Goal: Information Seeking & Learning: Learn about a topic

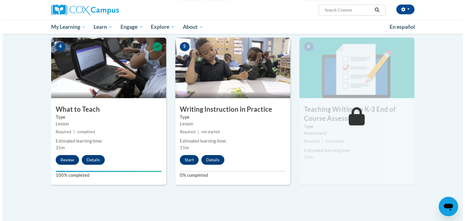
scroll to position [279, 0]
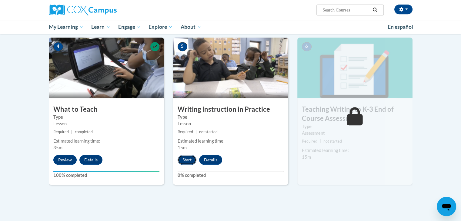
click at [185, 159] on button "Start" at bounding box center [187, 160] width 19 height 10
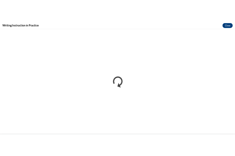
scroll to position [0, 0]
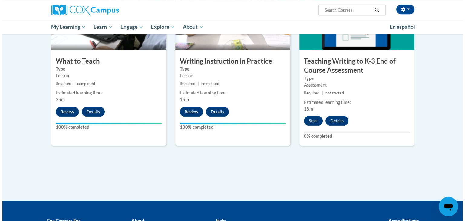
scroll to position [303, 0]
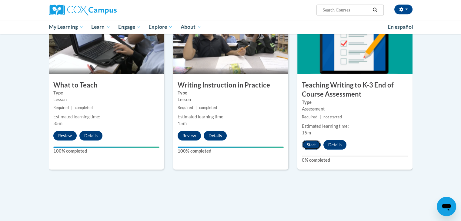
click at [230, 146] on button "Start" at bounding box center [311, 145] width 19 height 10
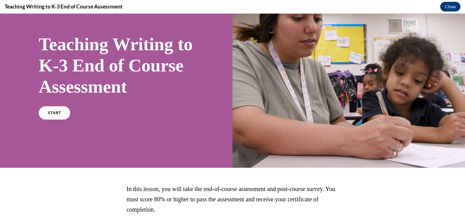
scroll to position [35, 0]
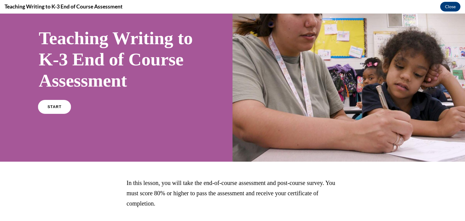
click at [63, 114] on link "START" at bounding box center [54, 107] width 33 height 14
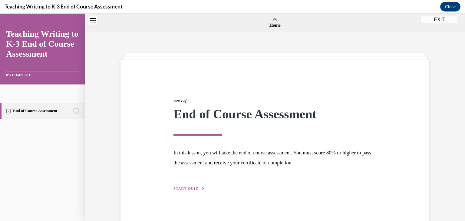
scroll to position [19, 0]
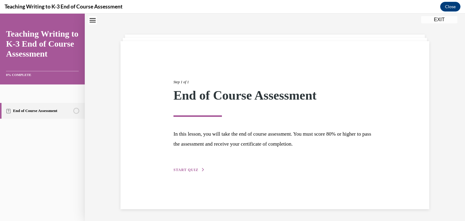
click at [188, 151] on div "Step 1 of 1 End of Course Assessment In this lesson, you will take the end of c…" at bounding box center [275, 119] width 212 height 108
click at [188, 151] on span "START QUIZ" at bounding box center [186, 170] width 25 height 4
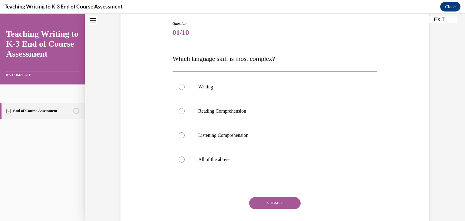
scroll to position [64, 0]
click at [179, 151] on div at bounding box center [182, 159] width 6 height 6
click at [179, 151] on input "All of the above" at bounding box center [182, 159] width 6 height 6
radio input "true"
click at [230, 151] on button "SUBMIT" at bounding box center [274, 203] width 51 height 12
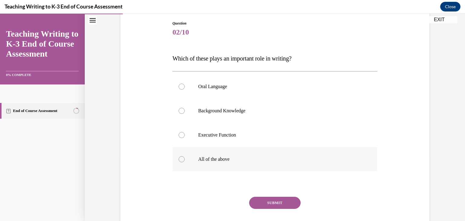
click at [180, 151] on div at bounding box center [182, 159] width 6 height 6
click at [180, 151] on input "All of the above" at bounding box center [182, 159] width 6 height 6
radio input "true"
click at [230, 151] on button "SUBMIT" at bounding box center [274, 203] width 51 height 12
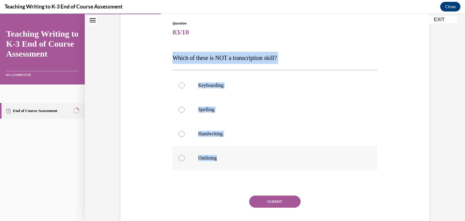
drag, startPoint x: 168, startPoint y: 54, endPoint x: 221, endPoint y: 161, distance: 120.6
click at [221, 151] on div "Question 03/10 Which of these is NOT a transcription skill? Keyboarding Spellin…" at bounding box center [275, 123] width 312 height 243
copy div "Which of these is NOT a transcription skill? Keyboarding Spelling Handwriting O…"
click at [181, 151] on div at bounding box center [182, 158] width 6 height 6
click at [181, 151] on input "Outlining" at bounding box center [182, 158] width 6 height 6
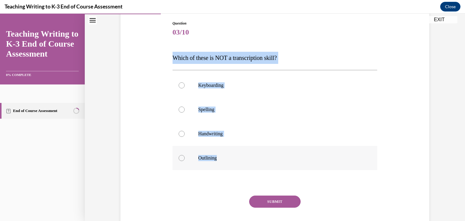
radio input "true"
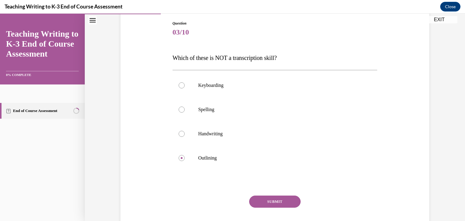
click at [230, 151] on button "SUBMIT" at bounding box center [274, 202] width 51 height 12
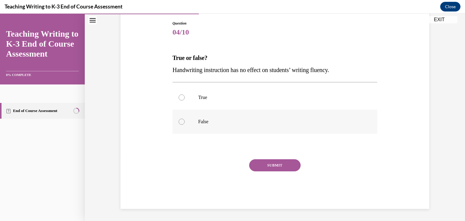
click at [179, 121] on div at bounding box center [182, 122] width 6 height 6
click at [179, 121] on input "False" at bounding box center [182, 122] width 6 height 6
radio input "true"
click at [230, 151] on button "SUBMIT" at bounding box center [274, 165] width 51 height 12
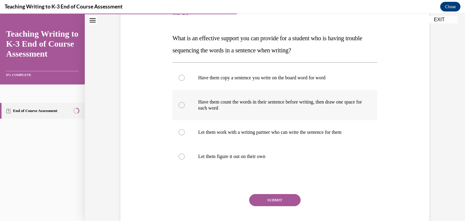
scroll to position [85, 0]
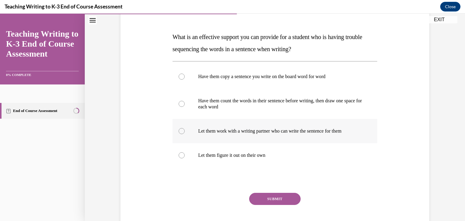
click at [178, 135] on label "Let them work with a writing partner who can write the sentence for them" at bounding box center [275, 131] width 205 height 24
click at [179, 134] on input "Let them work with a writing partner who can write the sentence for them" at bounding box center [182, 131] width 6 height 6
radio input "true"
click at [230, 151] on button "SUBMIT" at bounding box center [274, 199] width 51 height 12
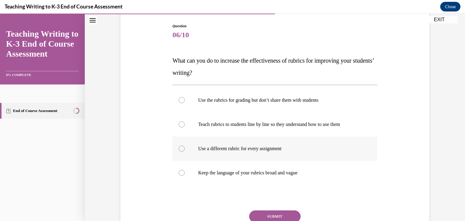
scroll to position [62, 0]
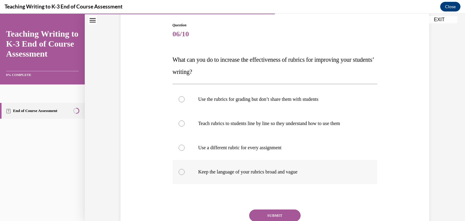
drag, startPoint x: 170, startPoint y: 58, endPoint x: 324, endPoint y: 173, distance: 192.1
click at [230, 151] on div "Question 06/10 What can you do to increase the effectiveness of rubrics for imp…" at bounding box center [275, 140] width 205 height 237
copy div "What can you do to increase the effectiveness of rubrics for improving your stu…"
click at [230, 149] on p "Use a different rubric for every assignment" at bounding box center [280, 148] width 164 height 6
click at [185, 149] on input "Use a different rubric for every assignment" at bounding box center [182, 148] width 6 height 6
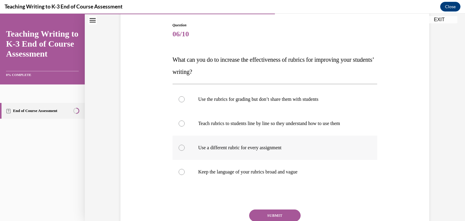
radio input "true"
click at [179, 125] on div at bounding box center [182, 124] width 6 height 6
click at [179, 125] on input "Teach rubrics to students line by line so they understand how to use them" at bounding box center [182, 124] width 6 height 6
radio input "true"
click at [230, 151] on button "SUBMIT" at bounding box center [274, 216] width 51 height 12
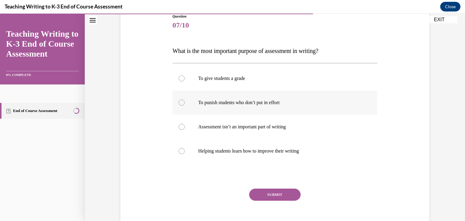
scroll to position [59, 0]
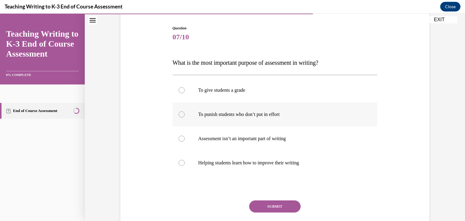
click at [230, 113] on p "To punish students who don’t put in effort" at bounding box center [280, 114] width 164 height 6
click at [185, 113] on input "To punish students who don’t put in effort" at bounding box center [182, 114] width 6 height 6
radio input "true"
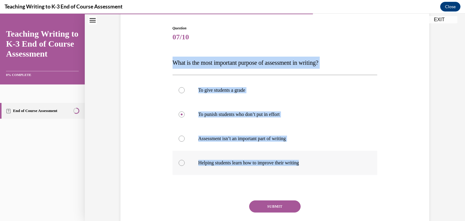
drag, startPoint x: 167, startPoint y: 58, endPoint x: 330, endPoint y: 169, distance: 196.4
click at [230, 151] on div "Question 07/10 What is the most important purpose of assessment in writing? To …" at bounding box center [275, 128] width 312 height 243
copy div "What is the most important purpose of assessment in writing? To give students a…"
click at [230, 92] on p "To give students a grade" at bounding box center [280, 90] width 164 height 6
click at [185, 92] on input "To give students a grade" at bounding box center [182, 90] width 6 height 6
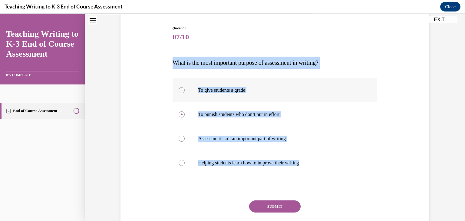
radio input "true"
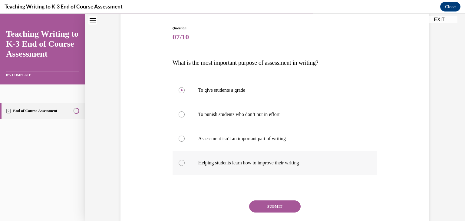
click at [180, 151] on div at bounding box center [182, 163] width 6 height 6
click at [180, 151] on input "Helping students learn how to improve their writing" at bounding box center [182, 163] width 6 height 6
radio input "true"
click at [230, 151] on button "SUBMIT" at bounding box center [274, 207] width 51 height 12
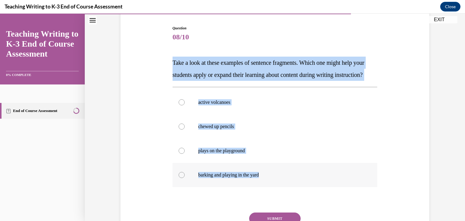
drag, startPoint x: 165, startPoint y: 60, endPoint x: 274, endPoint y: 192, distance: 170.9
click at [230, 151] on div "Question 08/10 Take a look at these examples of sentence fragments. Which one m…" at bounding box center [275, 134] width 312 height 255
copy div "Take a look at these examples of sentence fragments. Which one might help your …"
click at [230, 103] on label "active volcanoes" at bounding box center [275, 102] width 205 height 24
click at [185, 103] on input "active volcanoes" at bounding box center [182, 102] width 6 height 6
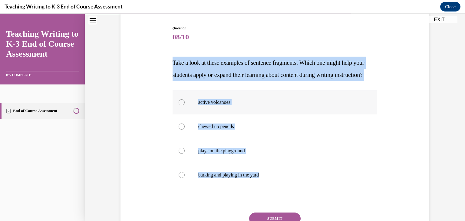
radio input "true"
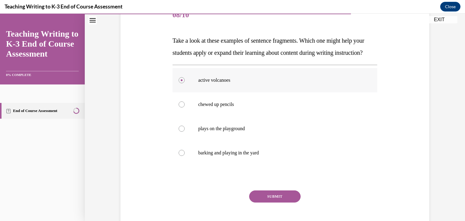
scroll to position [82, 0]
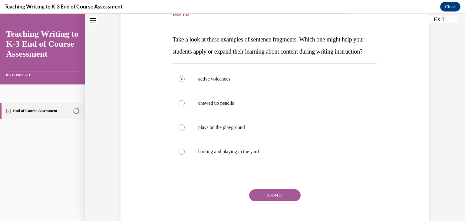
click at [230, 151] on button "SUBMIT" at bounding box center [274, 195] width 51 height 12
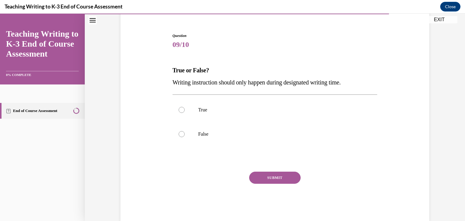
scroll to position [51, 0]
click at [181, 132] on div at bounding box center [182, 134] width 6 height 6
click at [181, 132] on input "False" at bounding box center [182, 134] width 6 height 6
radio input "true"
click at [230, 151] on button "SUBMIT" at bounding box center [274, 177] width 51 height 12
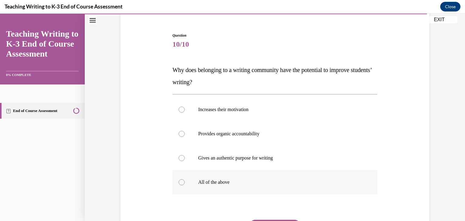
click at [180, 151] on div at bounding box center [182, 182] width 6 height 6
click at [180, 151] on input "All of the above" at bounding box center [182, 182] width 6 height 6
radio input "true"
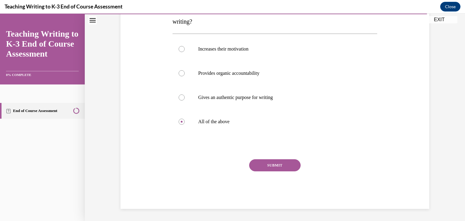
click at [230, 151] on button "SUBMIT" at bounding box center [274, 165] width 51 height 12
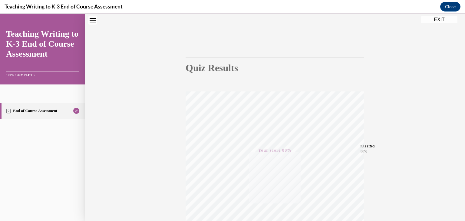
scroll to position [19, 0]
click at [230, 20] on button "EXIT" at bounding box center [439, 19] width 36 height 7
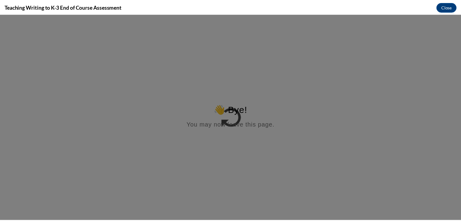
scroll to position [0, 0]
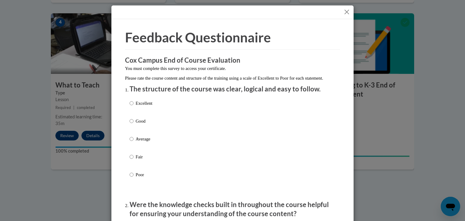
click at [230, 13] on button "Close" at bounding box center [347, 12] width 8 height 8
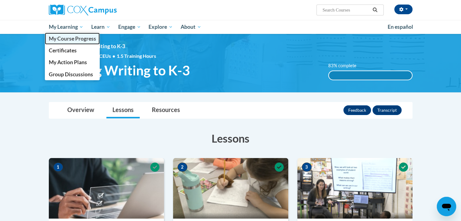
click at [70, 42] on link "My Course Progress" at bounding box center [72, 39] width 55 height 12
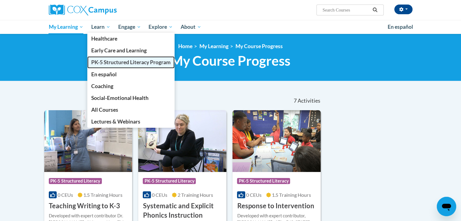
click at [104, 64] on span "PK-5 Structured Literacy Program" at bounding box center [130, 62] width 79 height 6
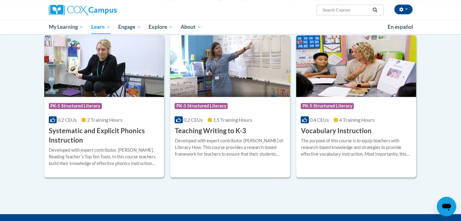
scroll to position [653, 0]
click at [367, 142] on div "The purpose of this course is to equip teachers with research-based knowledge a…" at bounding box center [356, 148] width 111 height 20
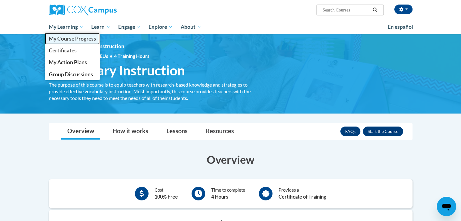
click at [76, 38] on span "My Course Progress" at bounding box center [71, 38] width 47 height 6
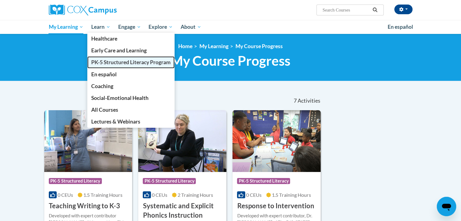
click at [108, 62] on span "PK-5 Structured Literacy Program" at bounding box center [130, 62] width 79 height 6
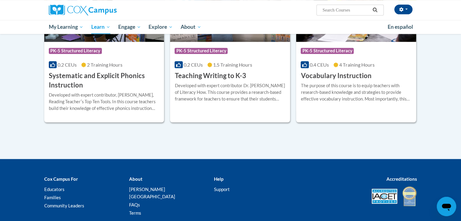
scroll to position [710, 0]
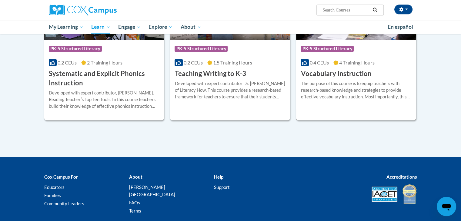
click at [354, 69] on h3 "Vocabulary Instruction" at bounding box center [336, 73] width 71 height 9
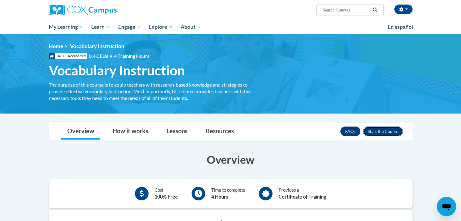
click at [370, 130] on button "Enroll" at bounding box center [383, 132] width 40 height 10
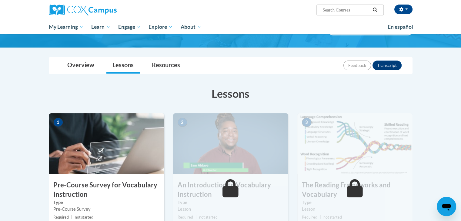
scroll to position [46, 0]
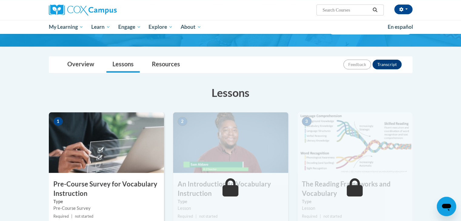
click at [108, 157] on img at bounding box center [106, 142] width 115 height 61
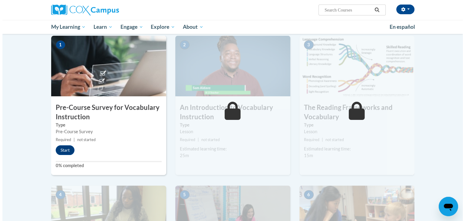
scroll to position [123, 0]
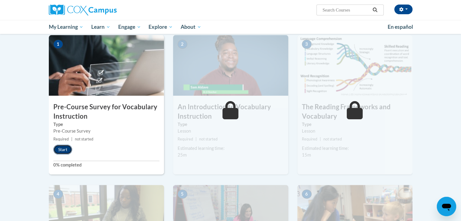
click at [63, 149] on button "Start" at bounding box center [62, 150] width 19 height 10
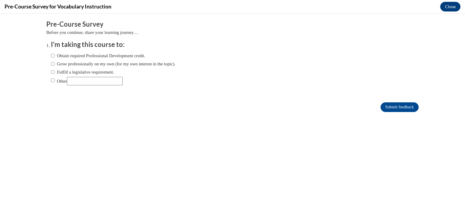
scroll to position [0, 0]
click at [51, 56] on input "Obtain required Professional Development credit." at bounding box center [53, 55] width 4 height 7
radio input "true"
click at [383, 109] on input "Submit feedback" at bounding box center [400, 107] width 38 height 10
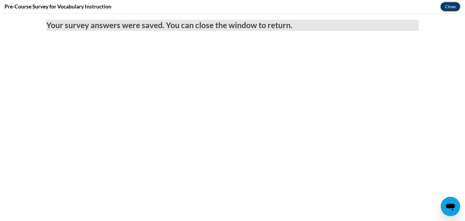
click at [448, 8] on button "Close" at bounding box center [450, 7] width 20 height 10
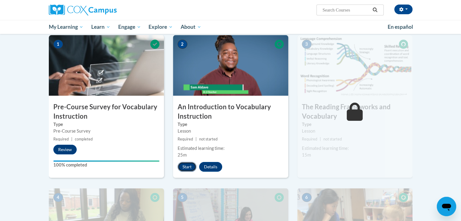
click at [185, 170] on button "Start" at bounding box center [187, 167] width 19 height 10
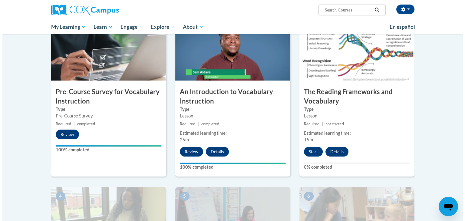
scroll to position [148, 0]
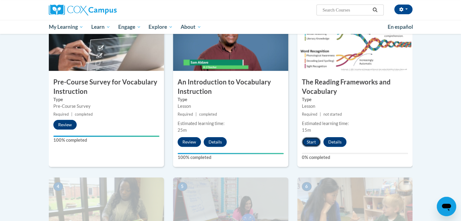
click at [311, 141] on button "Start" at bounding box center [311, 142] width 19 height 10
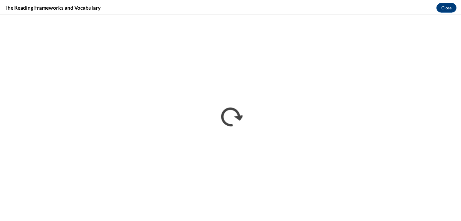
scroll to position [0, 0]
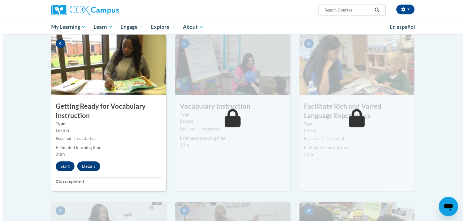
scroll to position [291, 0]
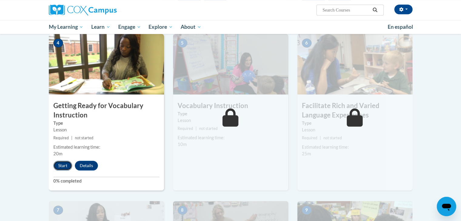
click at [62, 164] on button "Start" at bounding box center [62, 166] width 19 height 10
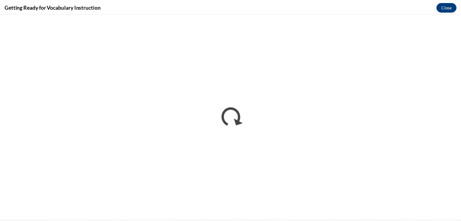
scroll to position [0, 0]
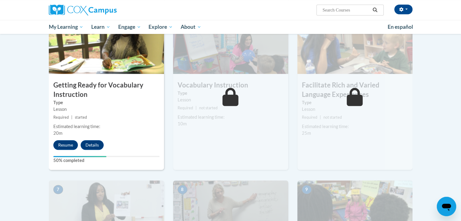
scroll to position [276, 0]
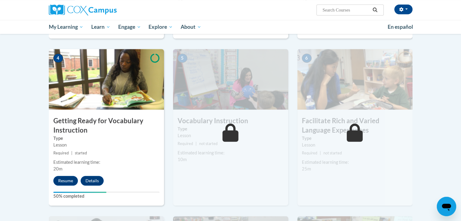
click at [230, 141] on icon at bounding box center [230, 133] width 16 height 18
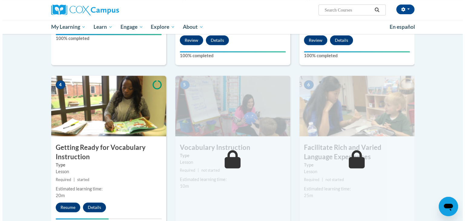
scroll to position [263, 0]
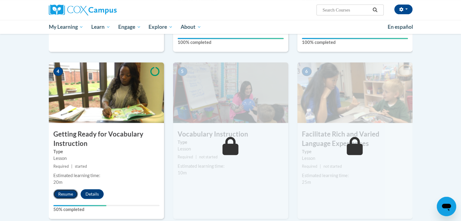
click at [67, 197] on button "Resume" at bounding box center [65, 194] width 25 height 10
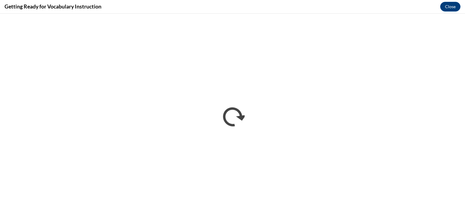
scroll to position [0, 0]
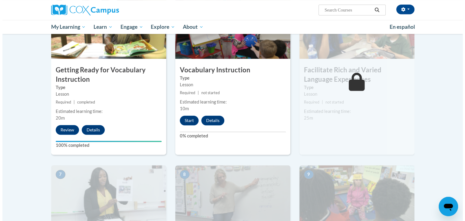
scroll to position [327, 0]
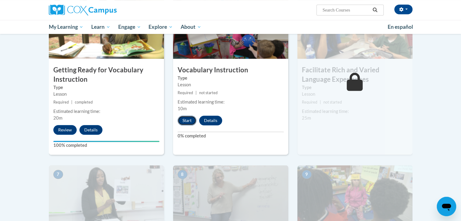
click at [187, 118] on button "Start" at bounding box center [187, 121] width 19 height 10
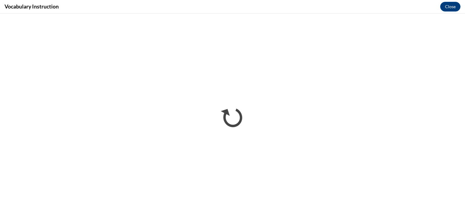
scroll to position [0, 0]
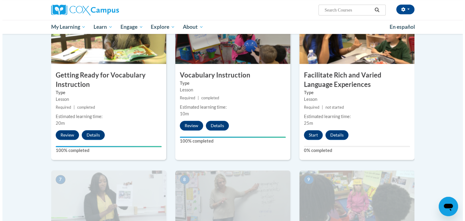
scroll to position [321, 0]
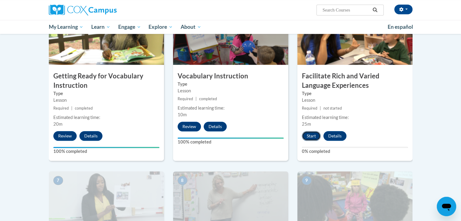
click at [308, 133] on button "Start" at bounding box center [311, 136] width 19 height 10
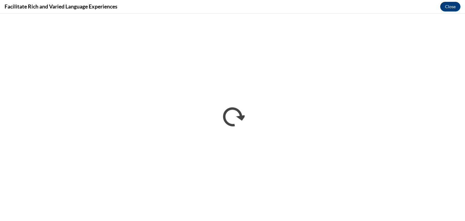
scroll to position [0, 0]
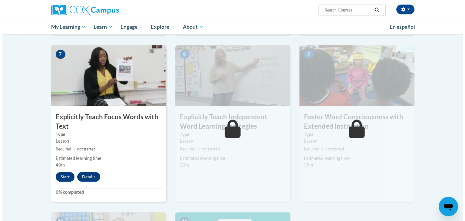
scroll to position [447, 0]
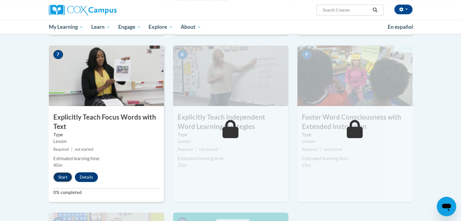
click at [64, 180] on button "Start" at bounding box center [62, 177] width 19 height 10
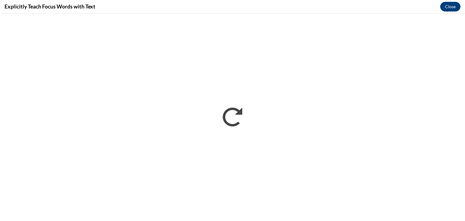
scroll to position [0, 0]
